Goal: Task Accomplishment & Management: Manage account settings

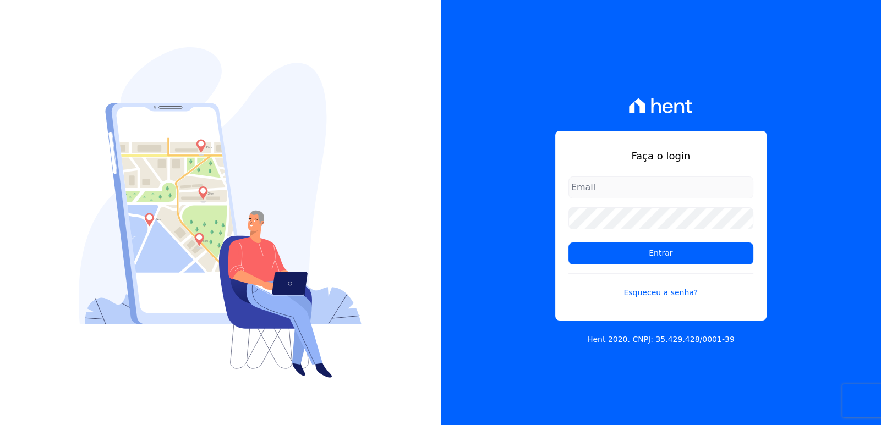
type input "[EMAIL_ADDRESS][DOMAIN_NAME]"
click at [828, 205] on div "Faça o login [EMAIL_ADDRESS][DOMAIN_NAME] Entrar Esqueceu a senha? Hent 2020. C…" at bounding box center [661, 212] width 441 height 425
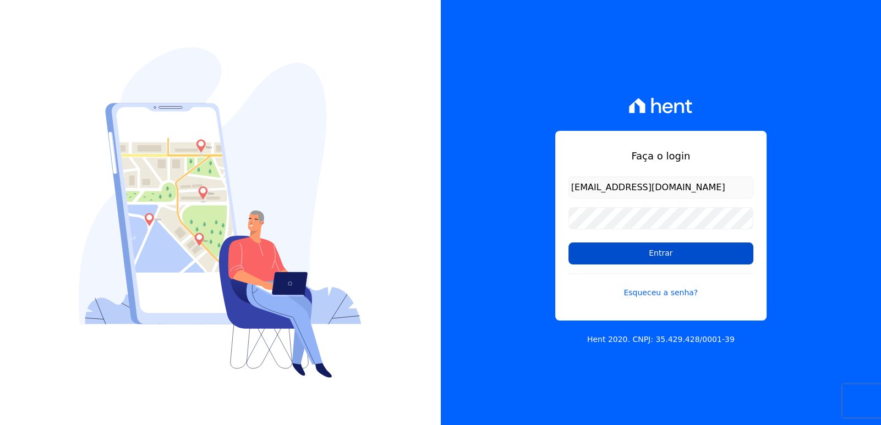
click at [648, 264] on input "Entrar" at bounding box center [660, 254] width 185 height 22
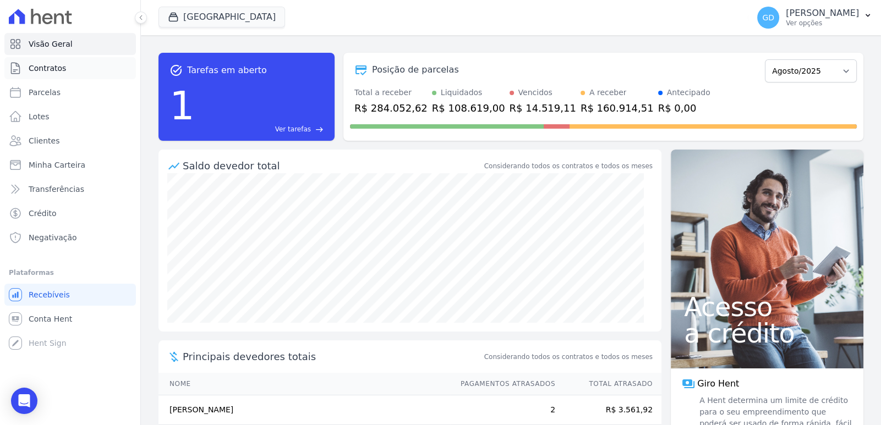
click at [80, 62] on link "Contratos" at bounding box center [69, 68] width 131 height 22
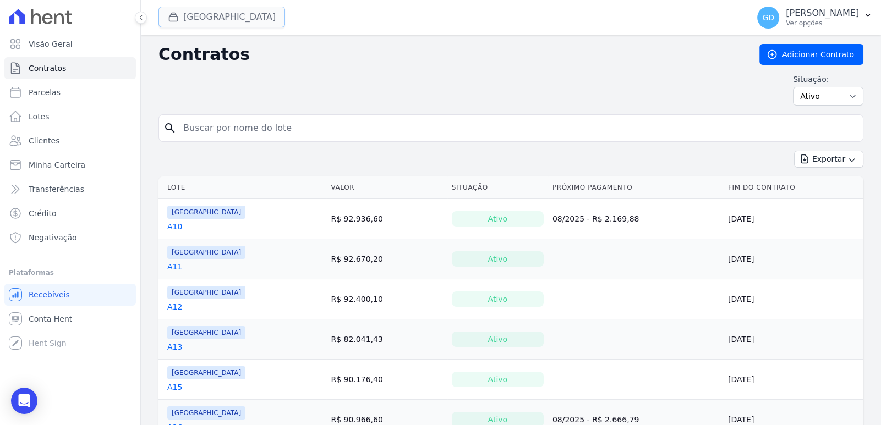
click at [212, 20] on button "Parque Das Palmeiras" at bounding box center [221, 17] width 127 height 21
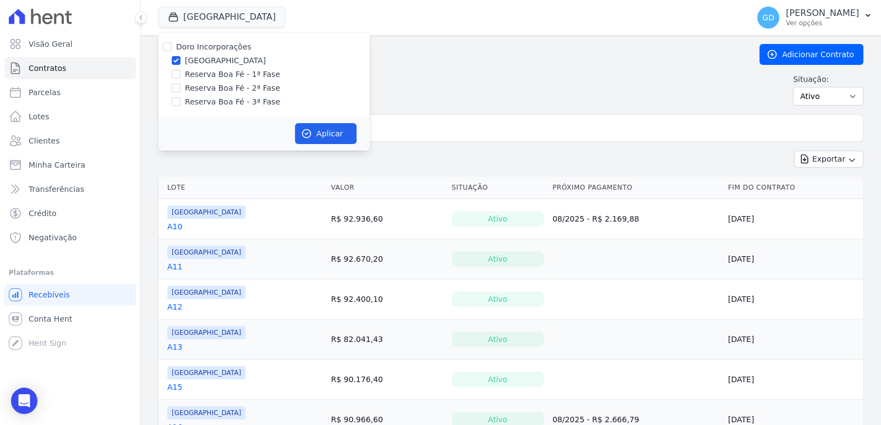
click at [218, 43] on label "Doro Incorporações" at bounding box center [213, 46] width 75 height 9
click at [172, 43] on input "Doro Incorporações" at bounding box center [167, 46] width 9 height 9
checkbox input "true"
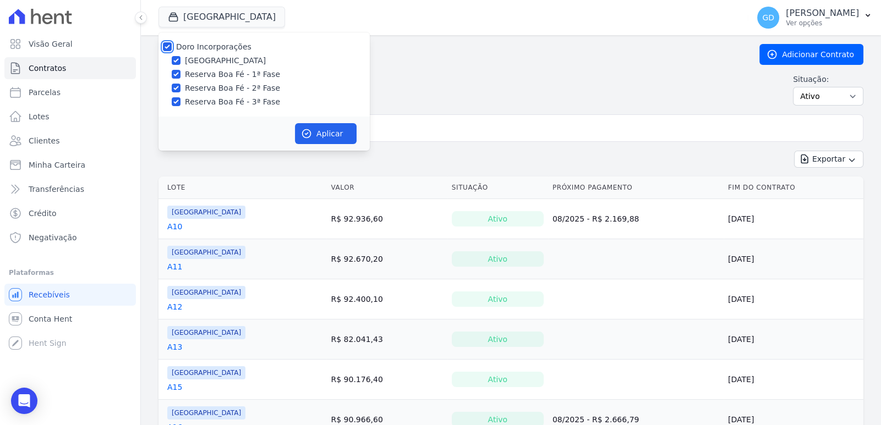
checkbox input "true"
click at [234, 48] on label "Doro Incorporações" at bounding box center [213, 46] width 75 height 9
click at [172, 48] on input "Doro Incorporações" at bounding box center [167, 46] width 9 height 9
checkbox input "false"
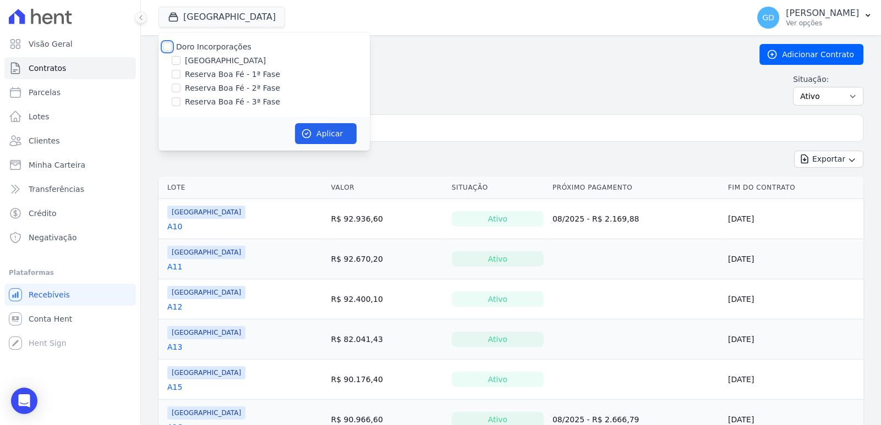
checkbox input "false"
click at [252, 80] on label "Reserva Boa Fé - 1ª Fase" at bounding box center [232, 75] width 95 height 12
click at [180, 79] on input "Reserva Boa Fé - 1ª Fase" at bounding box center [176, 74] width 9 height 9
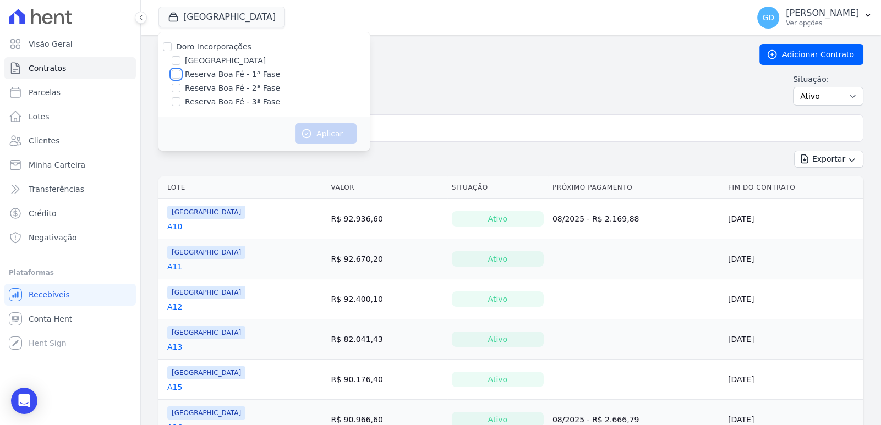
checkbox input "true"
click at [316, 123] on button "Aplicar" at bounding box center [326, 133] width 62 height 21
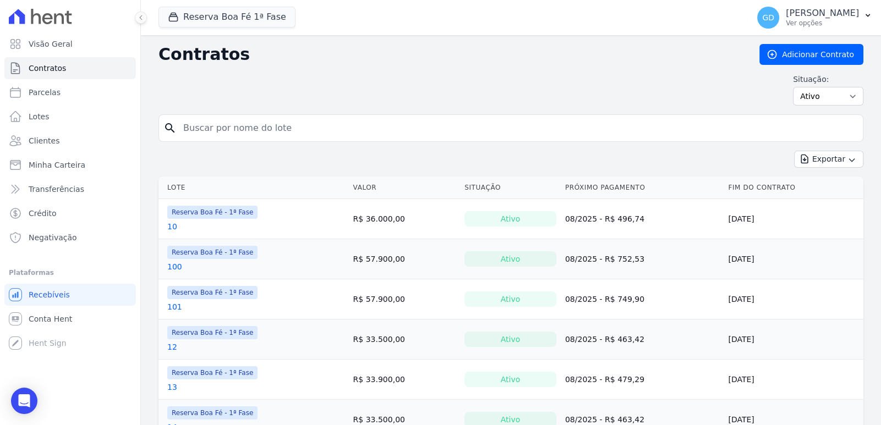
click at [425, 132] on input "search" at bounding box center [518, 128] width 682 height 22
type input "45"
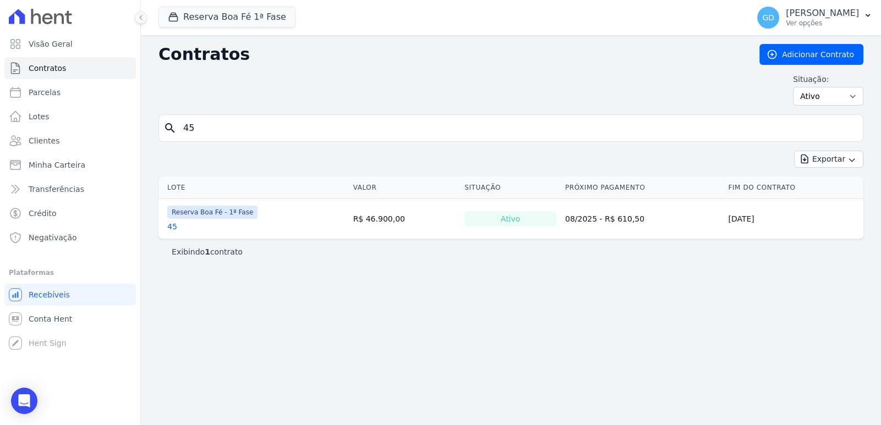
click at [168, 222] on link "45" at bounding box center [172, 226] width 10 height 11
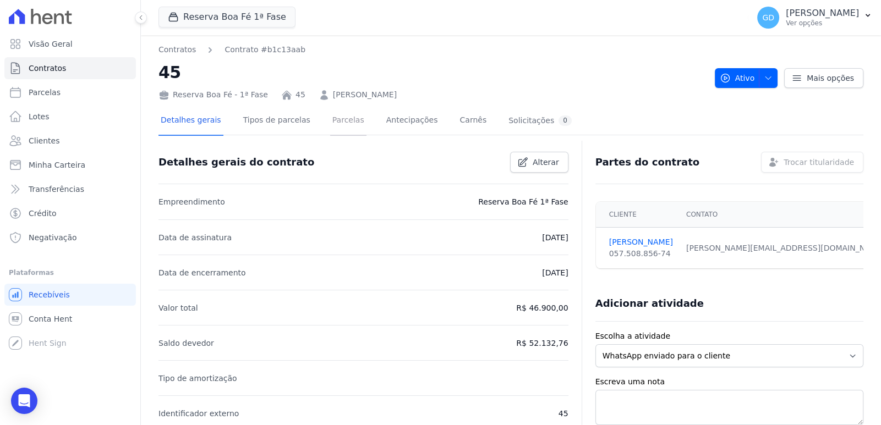
click at [346, 123] on link "Parcelas" at bounding box center [348, 121] width 36 height 29
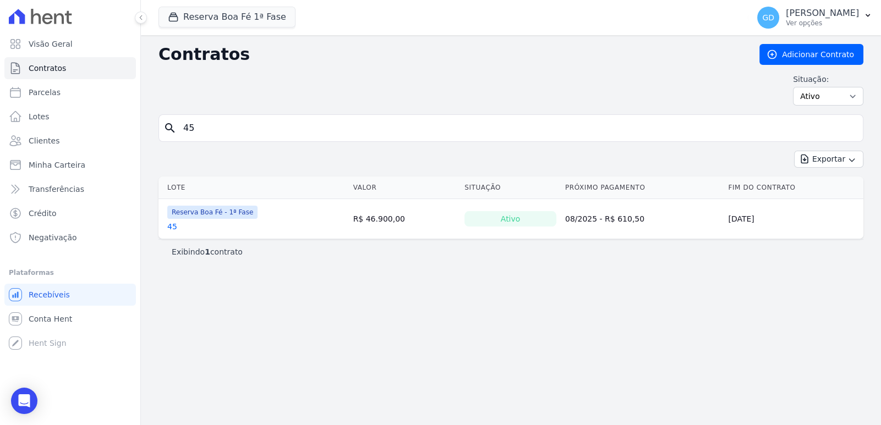
click at [246, 121] on input "45" at bounding box center [518, 128] width 682 height 22
type input "46"
click at [172, 229] on link "46" at bounding box center [172, 226] width 10 height 11
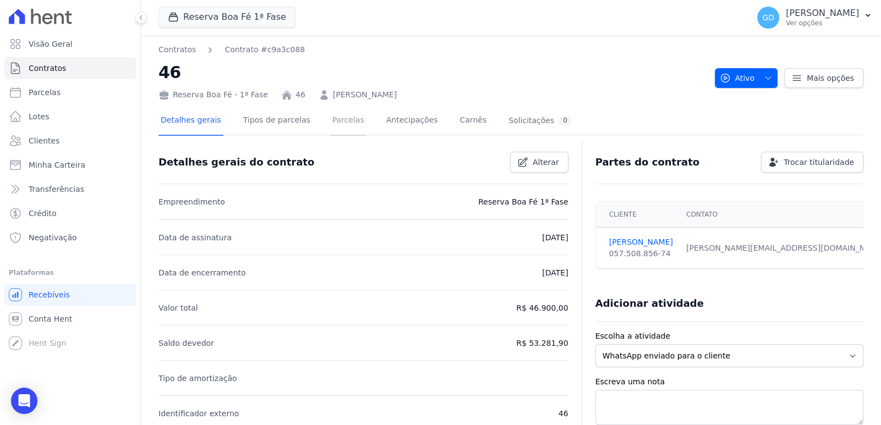
click at [339, 130] on link "Parcelas" at bounding box center [348, 121] width 36 height 29
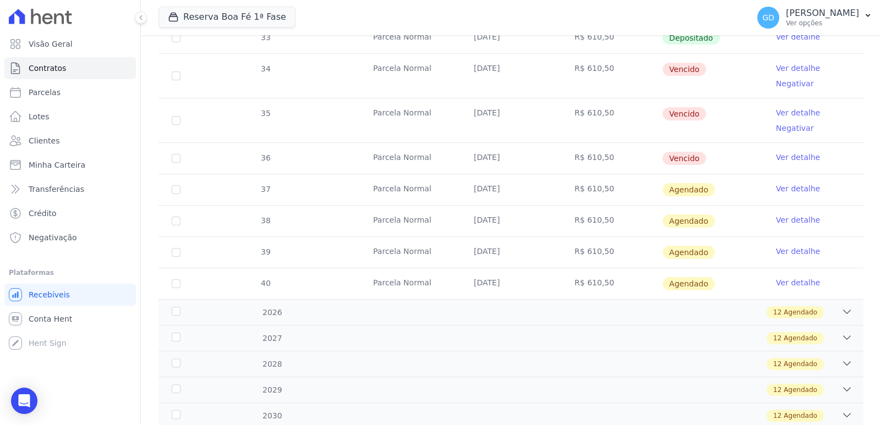
scroll to position [171, 0]
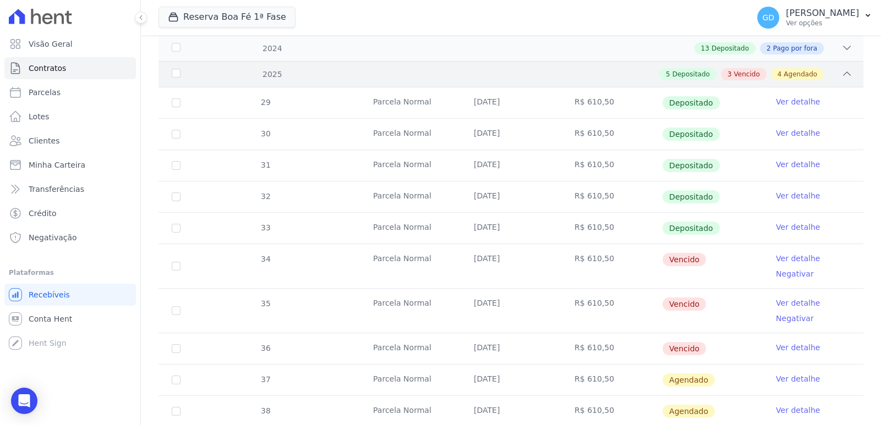
click at [844, 80] on div "2025 5 Depositado 3 Vencido 4 Agendado" at bounding box center [510, 74] width 705 height 26
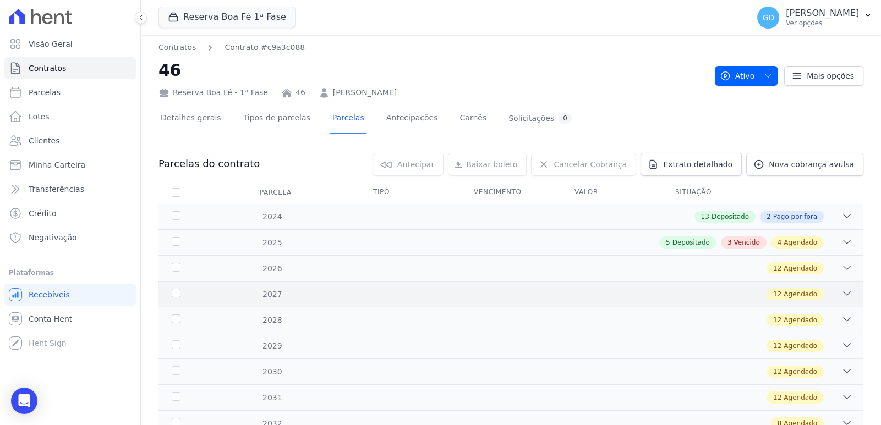
scroll to position [0, 0]
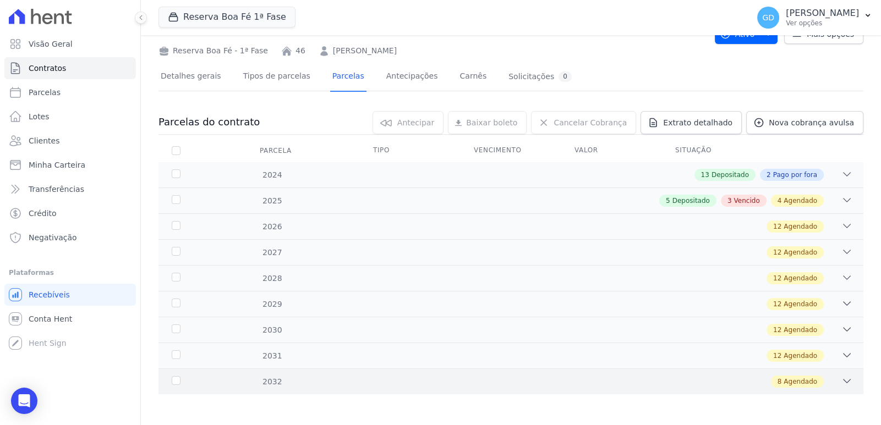
click at [674, 389] on div "2032 8 Agendado" at bounding box center [510, 382] width 705 height 26
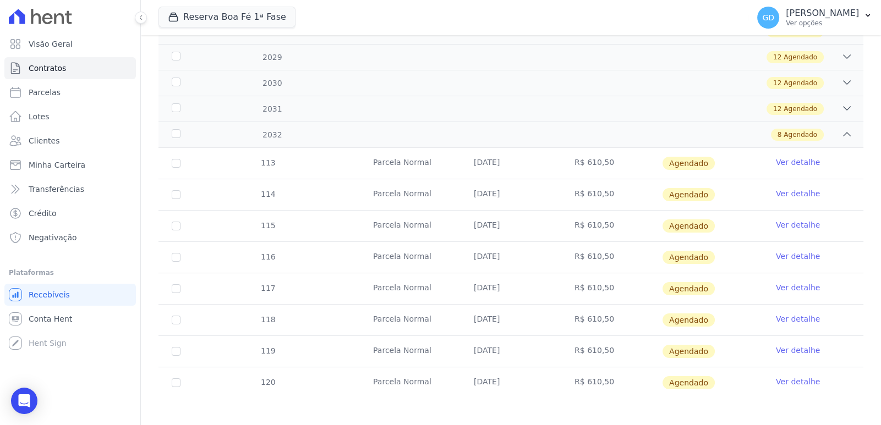
scroll to position [294, 0]
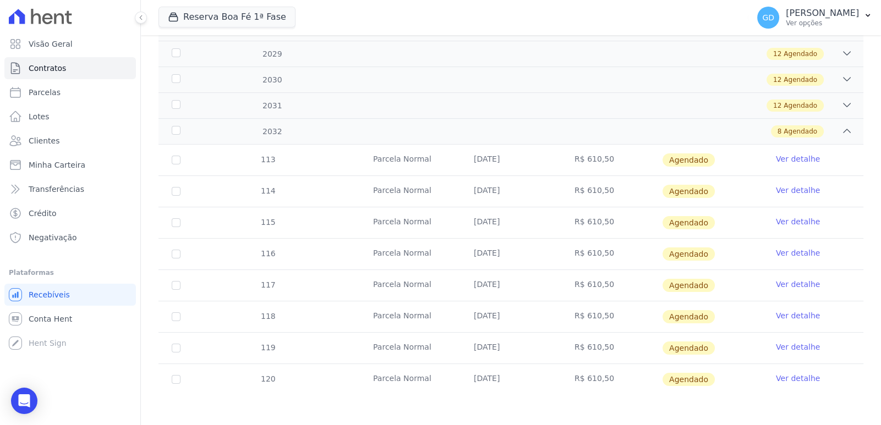
click at [841, 134] on div at bounding box center [846, 131] width 11 height 12
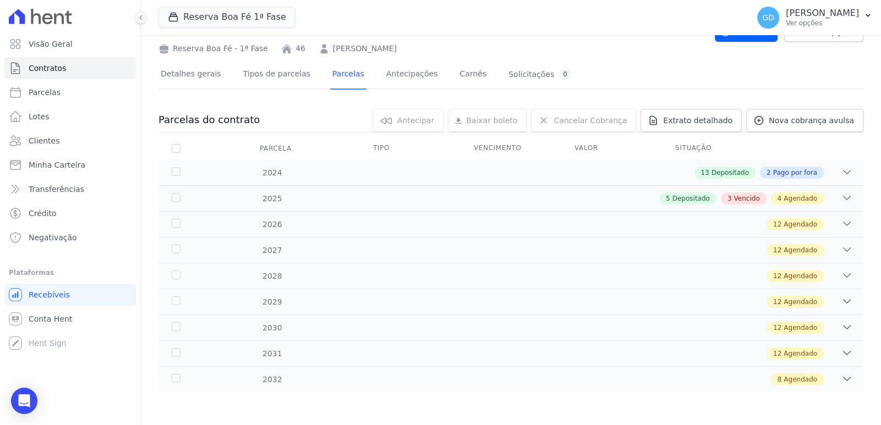
scroll to position [44, 0]
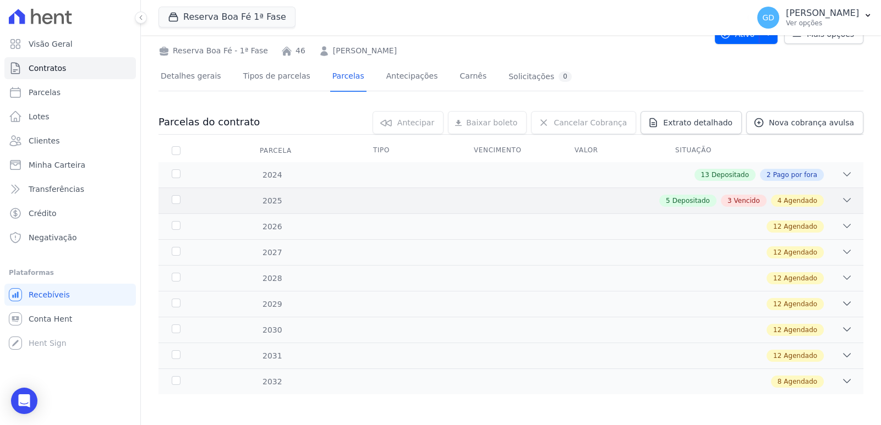
click at [608, 196] on div "5 Depositado 3 Vencido 4 Agendado" at bounding box center [545, 201] width 614 height 12
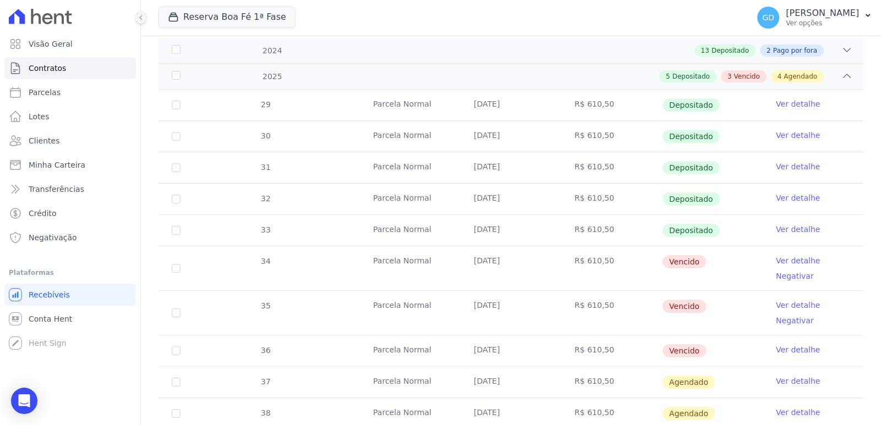
scroll to position [171, 0]
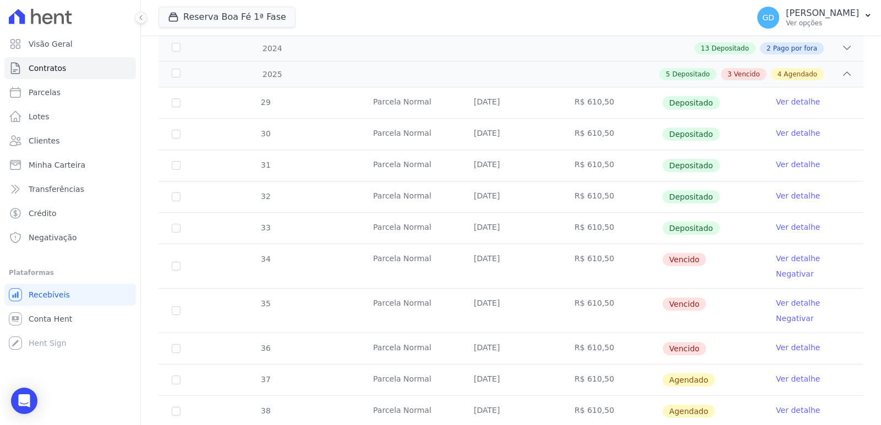
click at [776, 257] on link "Ver detalhe" at bounding box center [798, 258] width 44 height 11
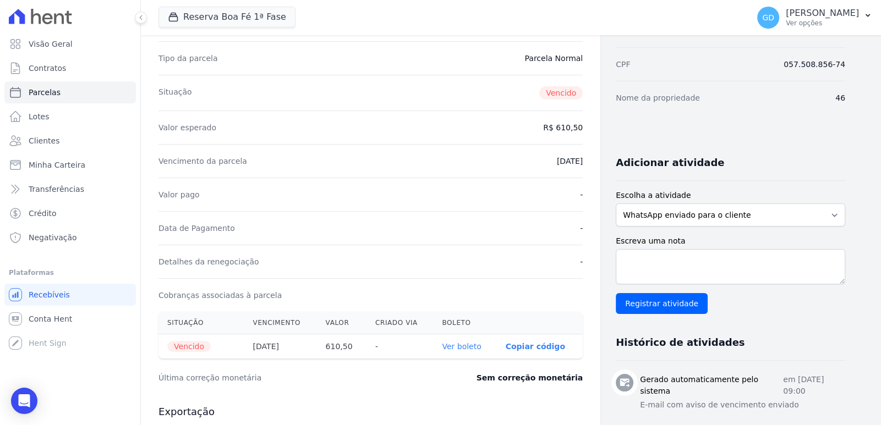
scroll to position [219, 0]
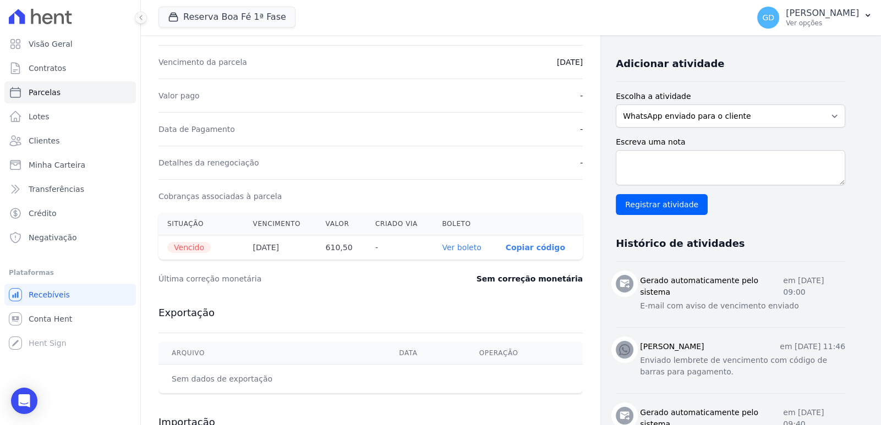
click at [479, 249] on link "Ver boleto" at bounding box center [461, 247] width 39 height 9
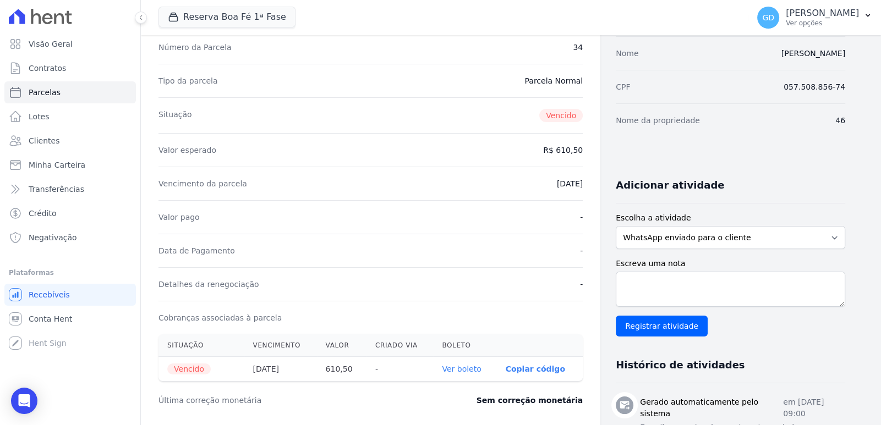
scroll to position [0, 0]
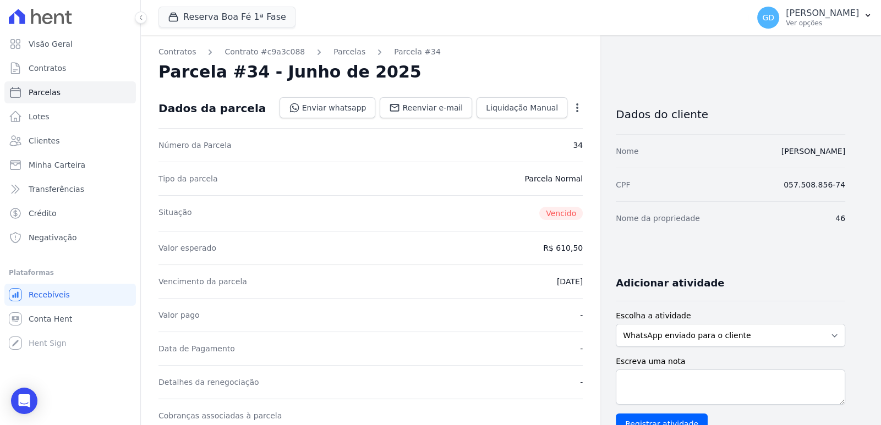
click at [579, 108] on icon "button" at bounding box center [577, 107] width 11 height 11
click at [525, 180] on link "Renegociar" at bounding box center [529, 182] width 97 height 20
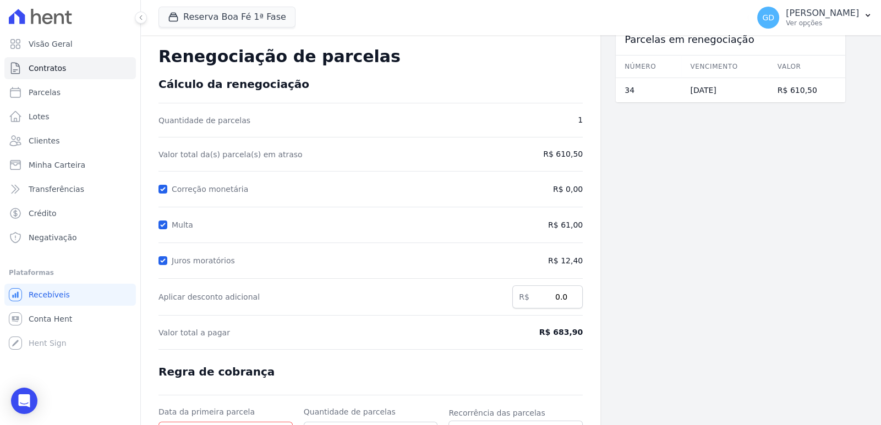
scroll to position [54, 0]
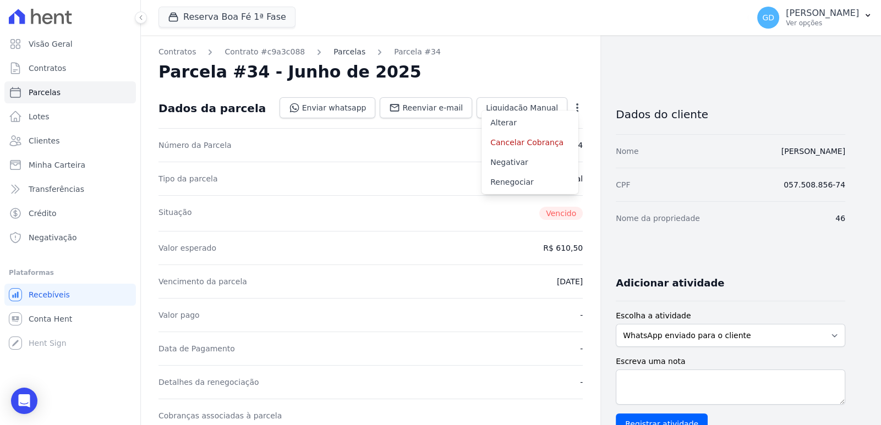
click at [338, 48] on link "Parcelas" at bounding box center [349, 52] width 32 height 12
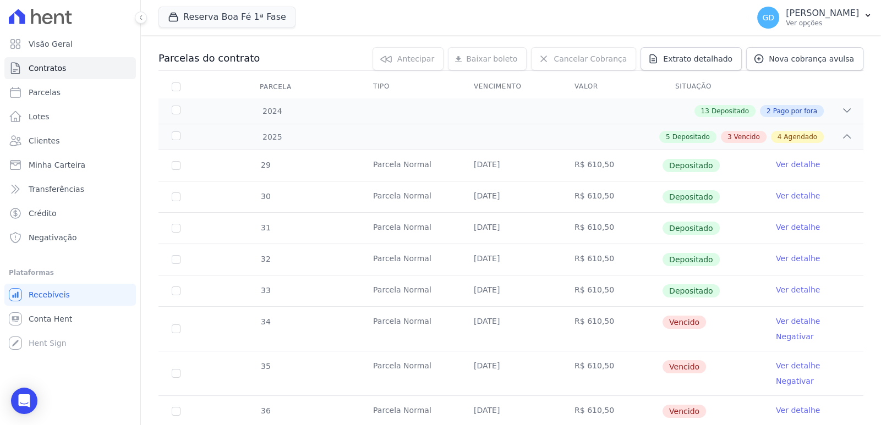
scroll to position [165, 0]
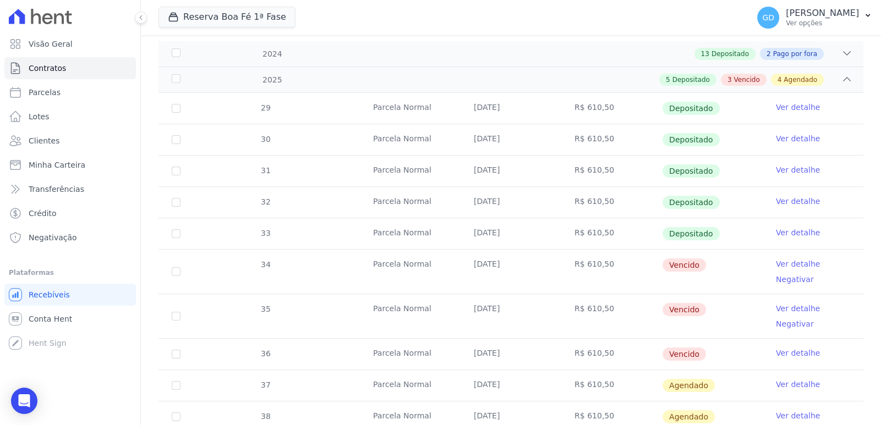
click at [779, 307] on link "Ver detalhe" at bounding box center [798, 308] width 44 height 11
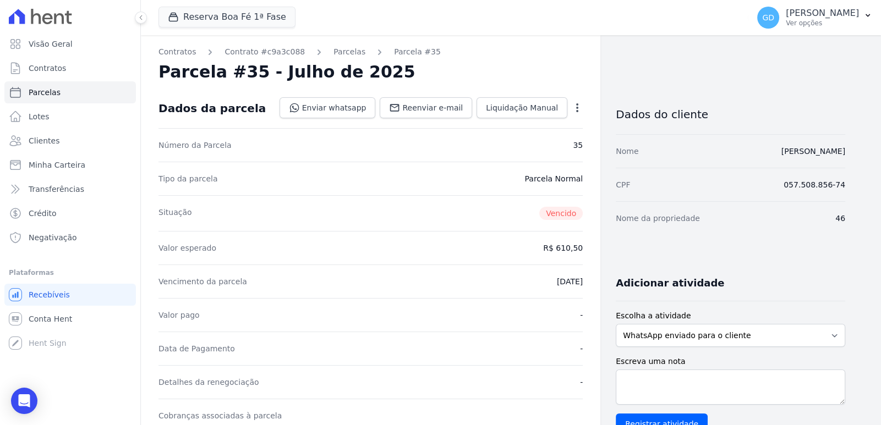
click at [580, 109] on icon "button" at bounding box center [577, 107] width 11 height 11
click at [539, 179] on link "Renegociar" at bounding box center [529, 182] width 97 height 20
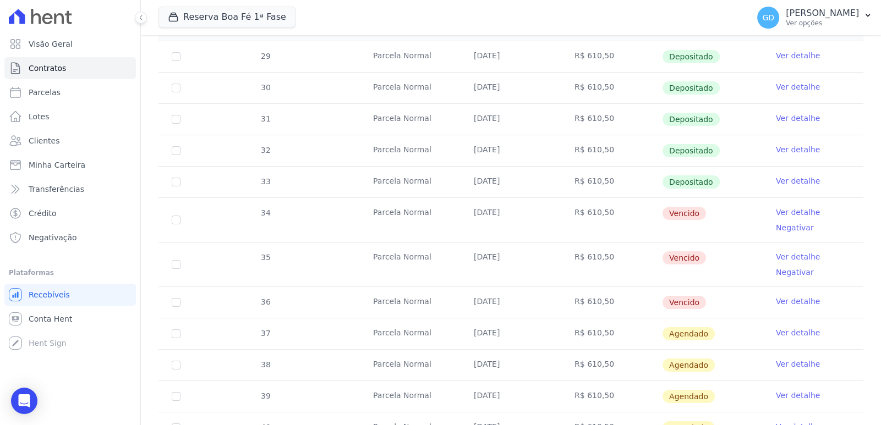
scroll to position [274, 0]
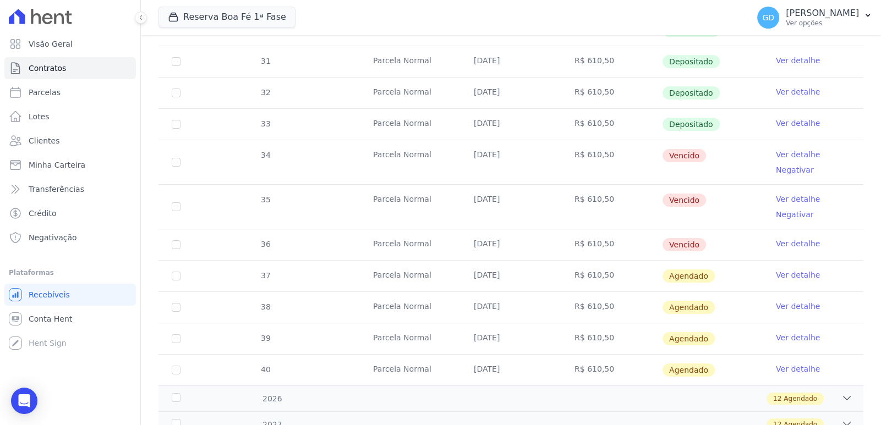
click at [788, 244] on link "Ver detalhe" at bounding box center [798, 243] width 44 height 11
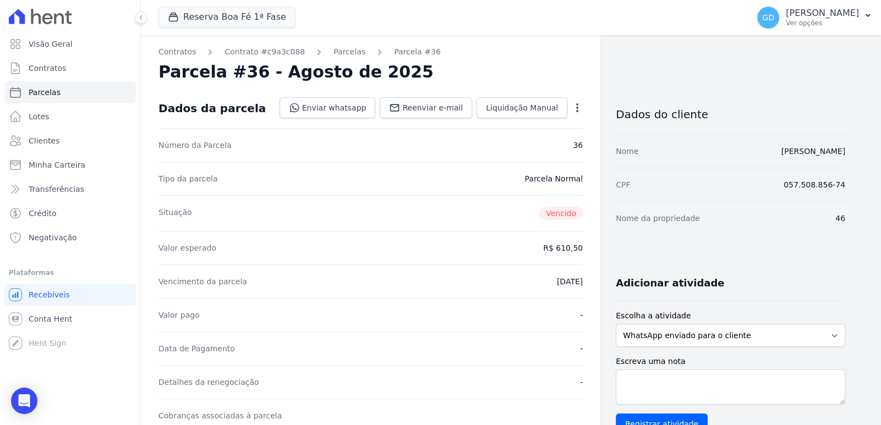
click at [579, 105] on icon "button" at bounding box center [577, 107] width 11 height 11
click at [551, 160] on link "Renegociar" at bounding box center [529, 162] width 97 height 20
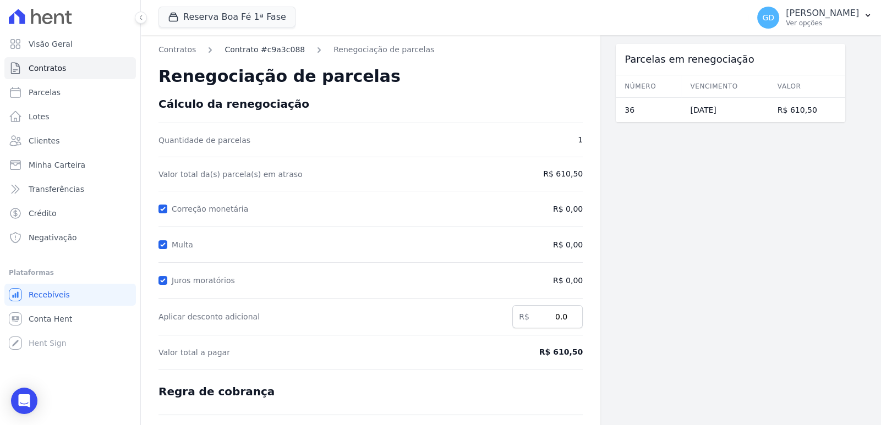
click at [281, 48] on link "Contrato #c9a3c088" at bounding box center [264, 50] width 80 height 12
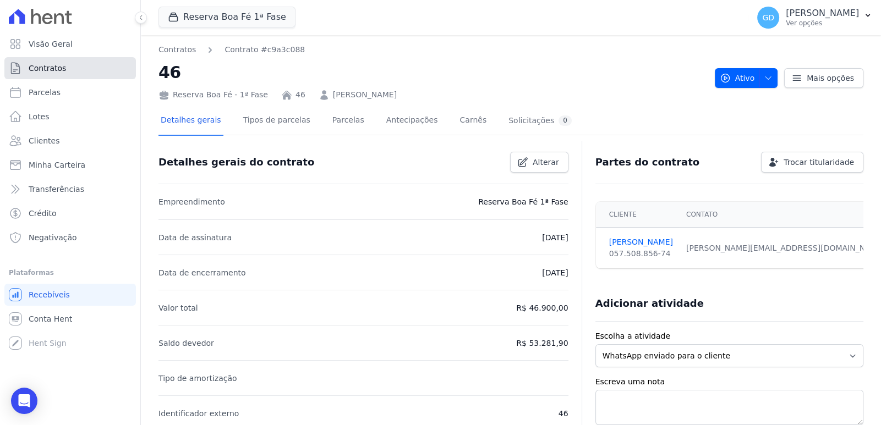
click at [68, 75] on link "Contratos" at bounding box center [69, 68] width 131 height 22
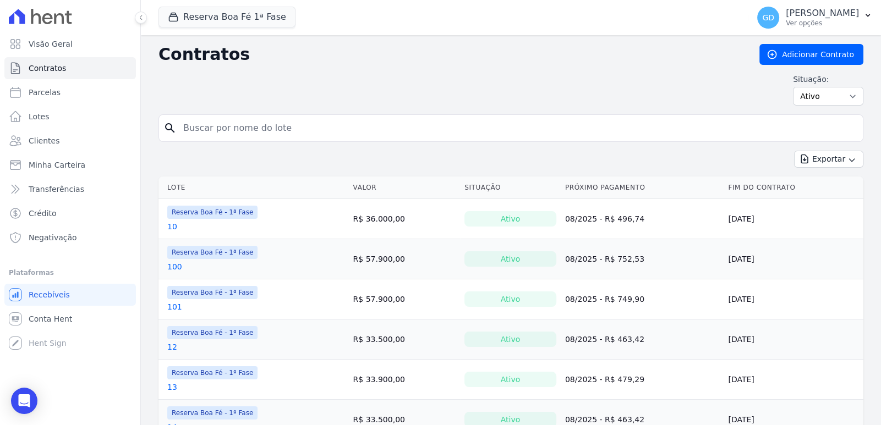
click at [347, 126] on input "search" at bounding box center [518, 128] width 682 height 22
type input "45"
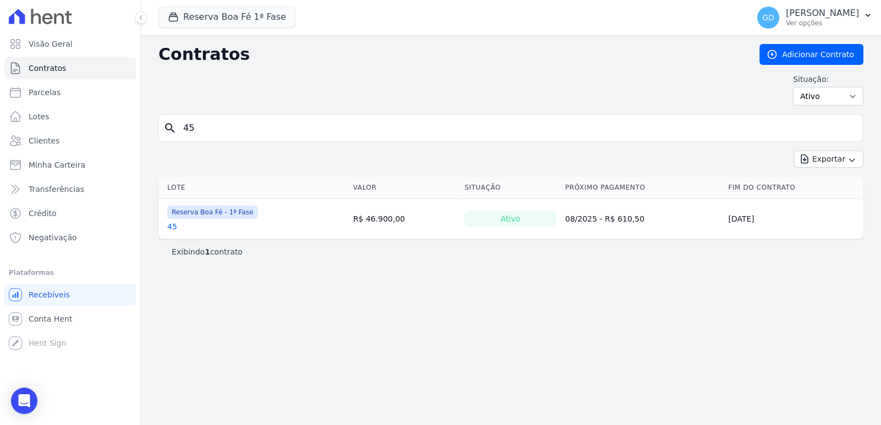
click at [172, 226] on link "45" at bounding box center [172, 226] width 10 height 11
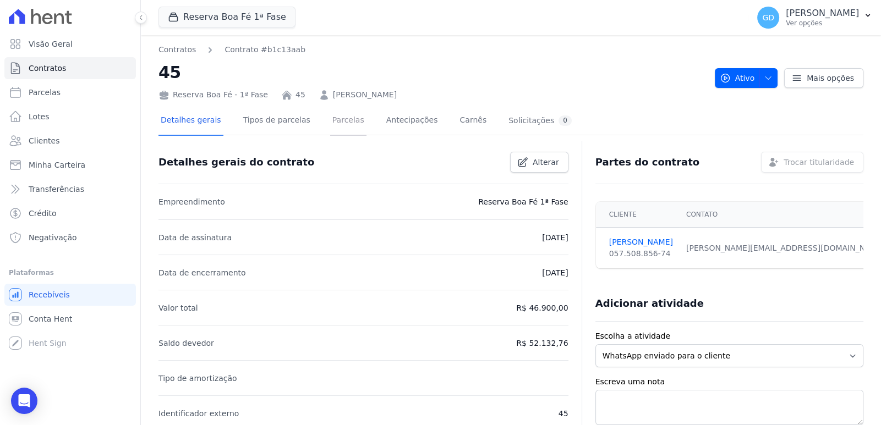
click at [333, 118] on link "Parcelas" at bounding box center [348, 121] width 36 height 29
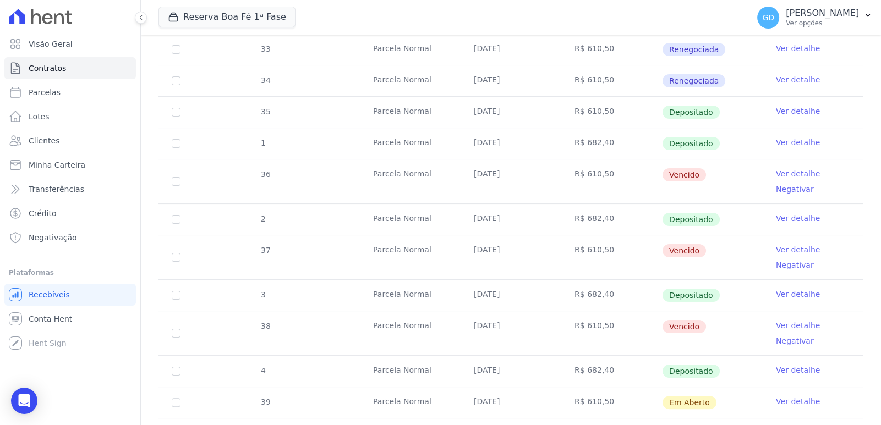
scroll to position [330, 0]
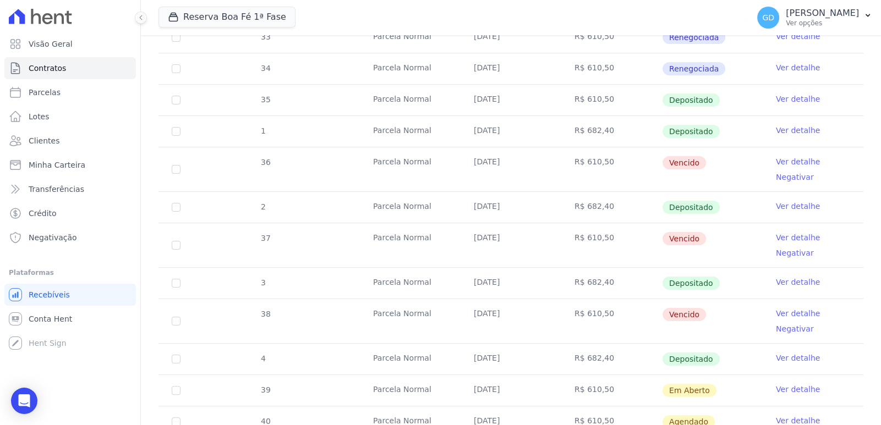
click at [798, 158] on link "Ver detalhe" at bounding box center [798, 161] width 44 height 11
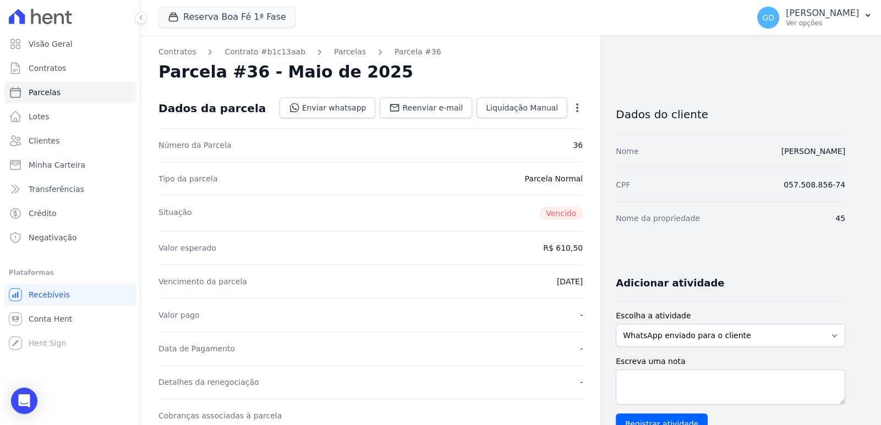
click at [573, 107] on icon "button" at bounding box center [577, 107] width 11 height 11
click at [536, 178] on link "Renegociar" at bounding box center [529, 182] width 97 height 20
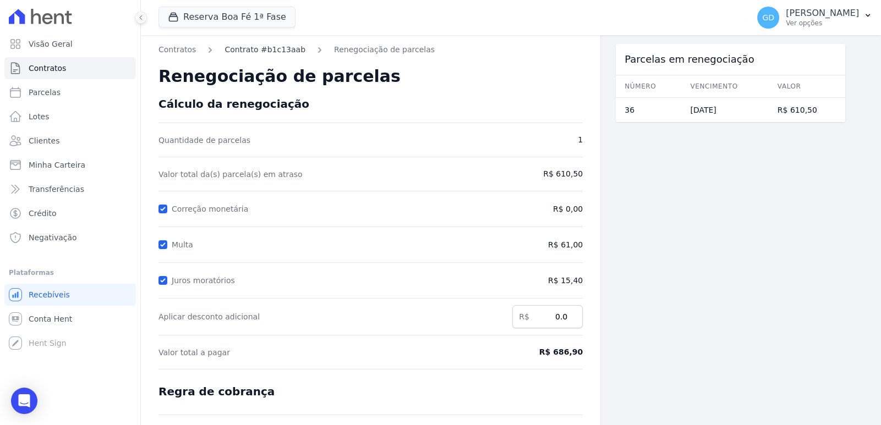
click at [250, 50] on link "Contrato #b1c13aab" at bounding box center [264, 50] width 81 height 12
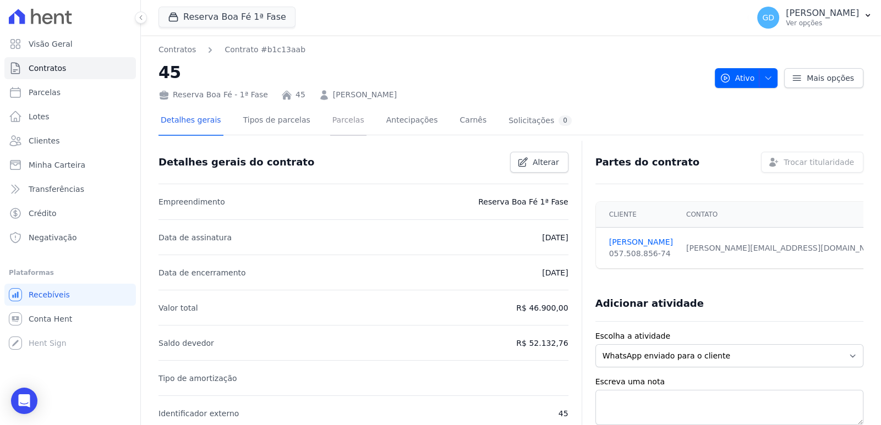
click at [330, 118] on link "Parcelas" at bounding box center [348, 121] width 36 height 29
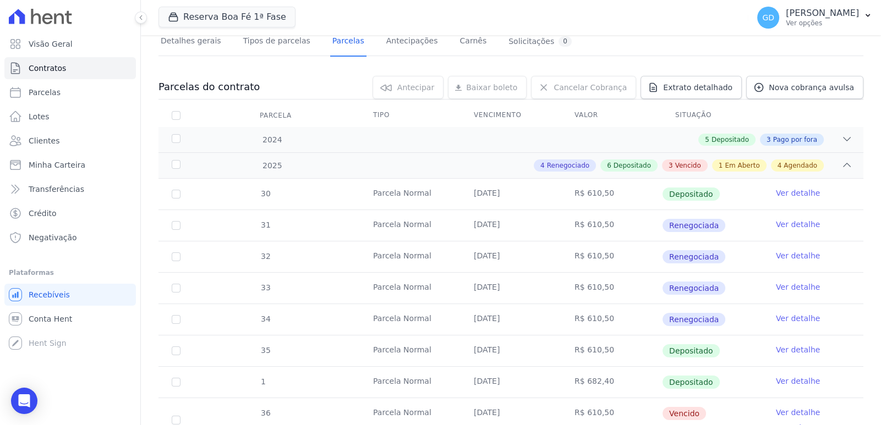
scroll to position [330, 0]
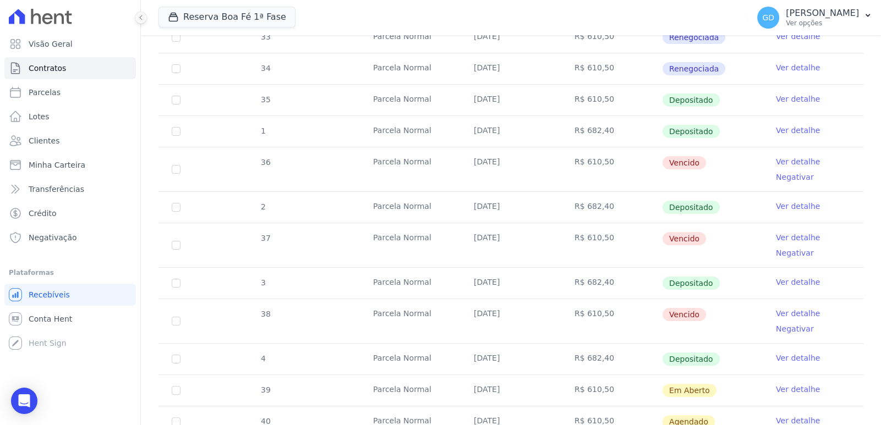
click at [805, 235] on link "Ver detalhe" at bounding box center [798, 237] width 44 height 11
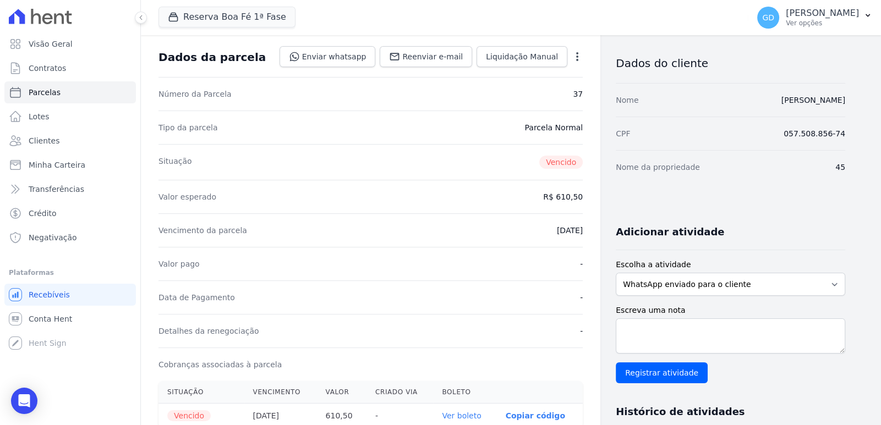
scroll to position [54, 0]
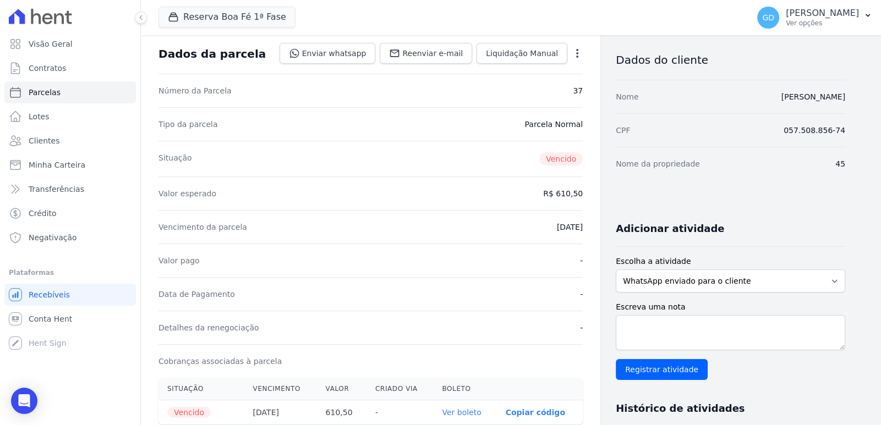
click at [572, 57] on icon "button" at bounding box center [577, 53] width 11 height 11
click at [532, 125] on link "Renegociar" at bounding box center [529, 128] width 97 height 20
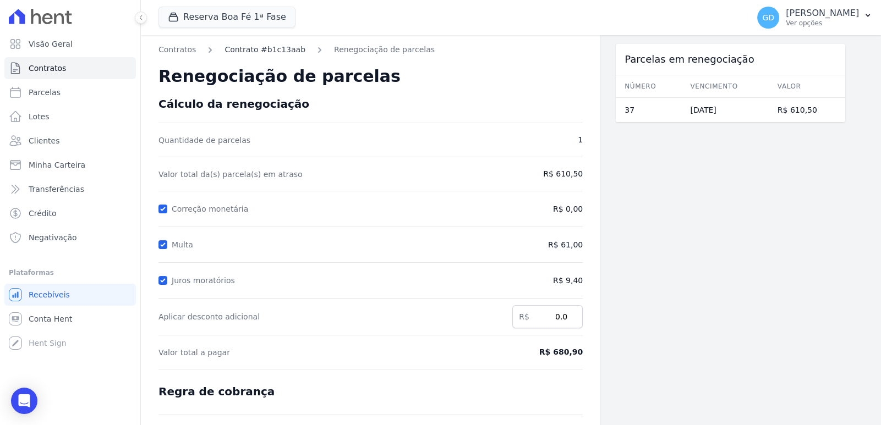
click at [277, 49] on link "Contrato #b1c13aab" at bounding box center [264, 50] width 81 height 12
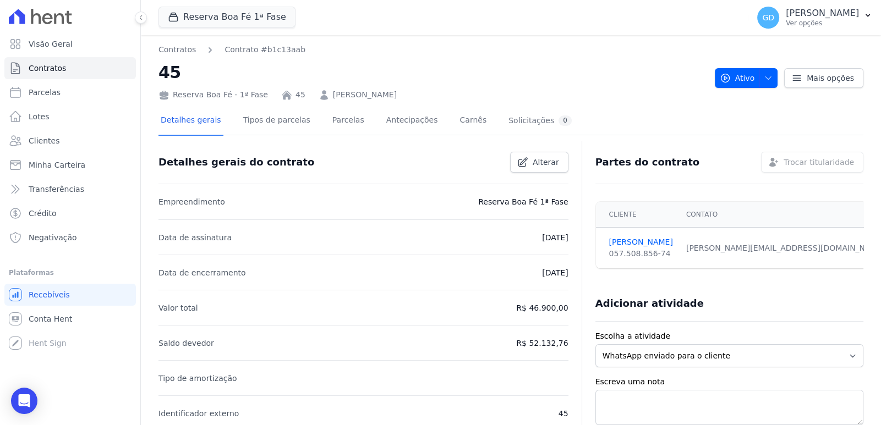
click at [351, 120] on div "Detalhes gerais Tipos de parcelas Parcelas Antecipações Carnês Solicitações 0" at bounding box center [365, 121] width 415 height 29
click at [341, 119] on link "Parcelas" at bounding box center [348, 121] width 36 height 29
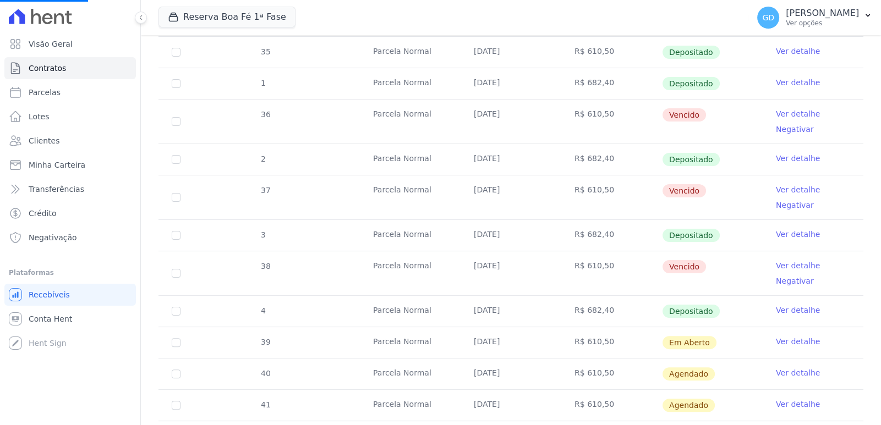
scroll to position [439, 0]
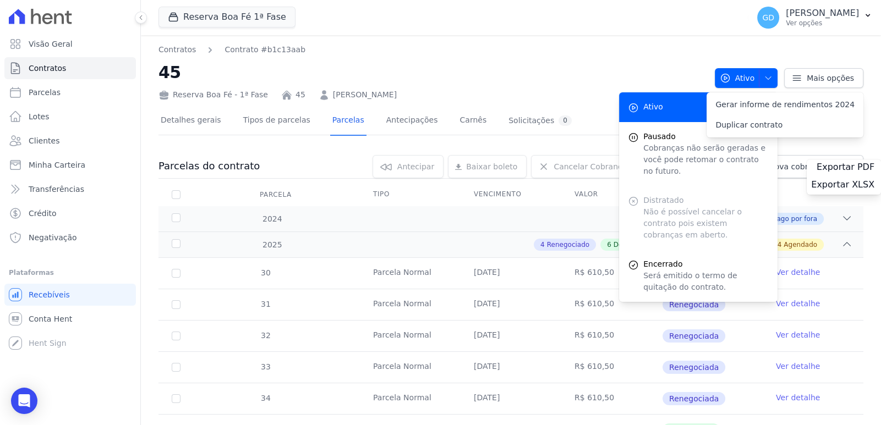
click at [789, 200] on th at bounding box center [812, 194] width 101 height 23
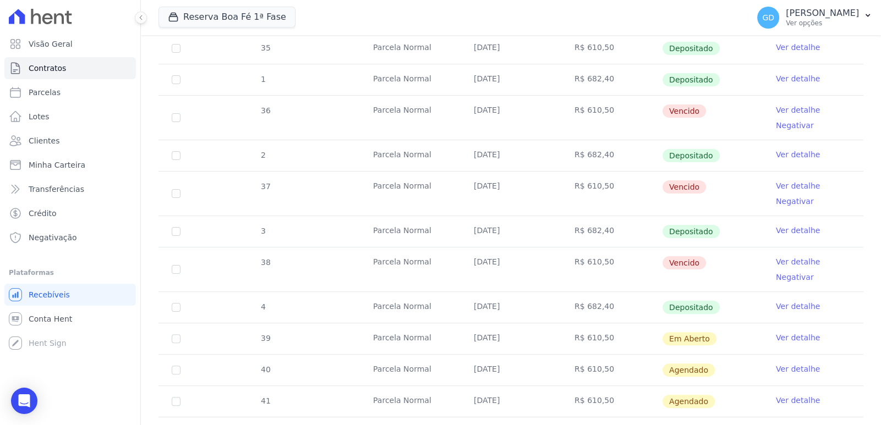
scroll to position [385, 0]
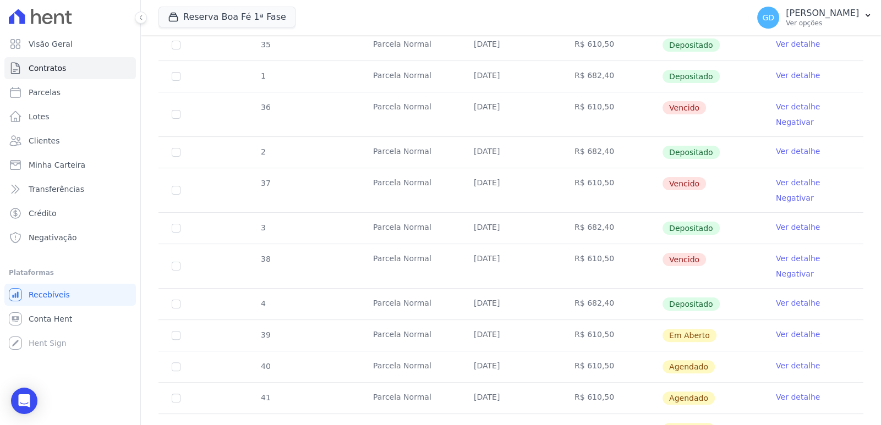
click at [793, 256] on link "Ver detalhe" at bounding box center [798, 258] width 44 height 11
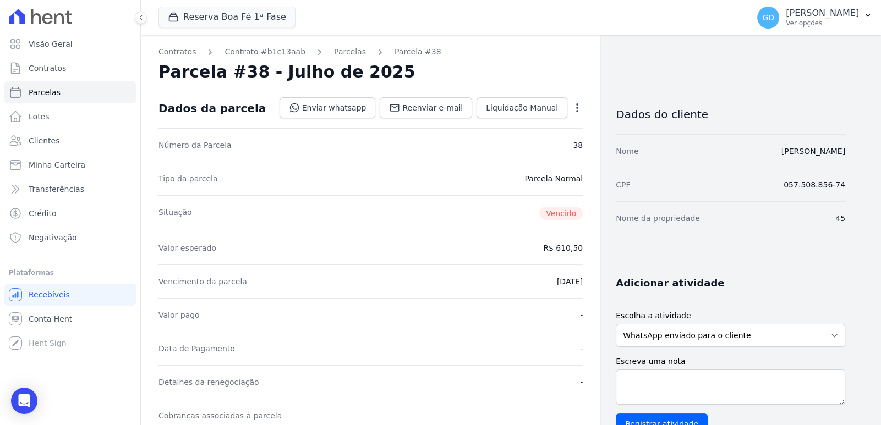
click at [573, 110] on icon "button" at bounding box center [577, 107] width 11 height 11
click at [526, 177] on link "Renegociar" at bounding box center [529, 182] width 97 height 20
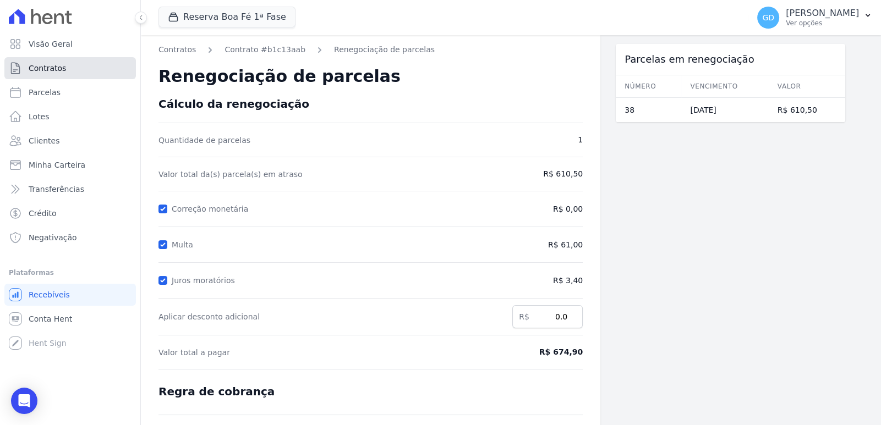
click at [54, 62] on link "Contratos" at bounding box center [69, 68] width 131 height 22
